Goal: Navigation & Orientation: Go to known website

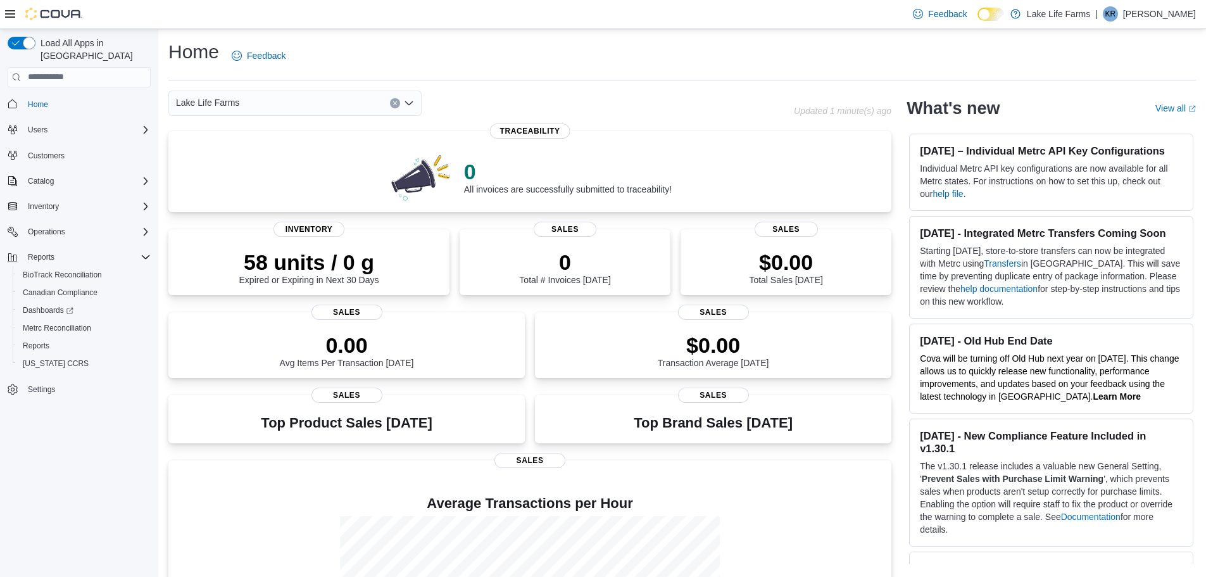
click at [1160, 72] on div "Home Feedback" at bounding box center [681, 59] width 1027 height 41
